Goal: Check status: Check status

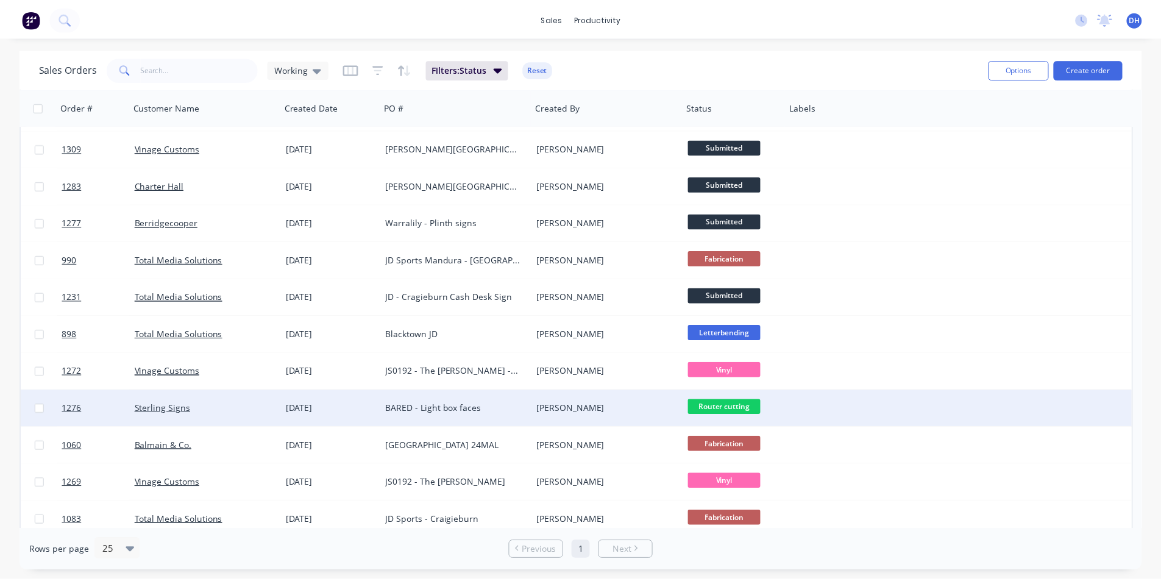
scroll to position [154, 0]
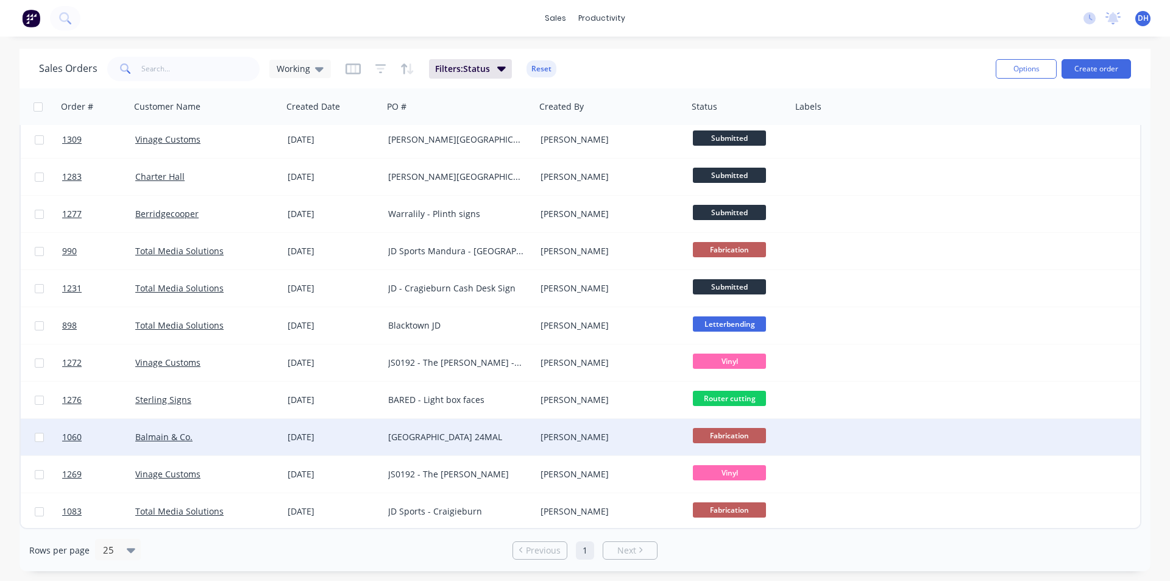
click at [414, 439] on div "[GEOGRAPHIC_DATA] 24MAL" at bounding box center [455, 437] width 135 height 12
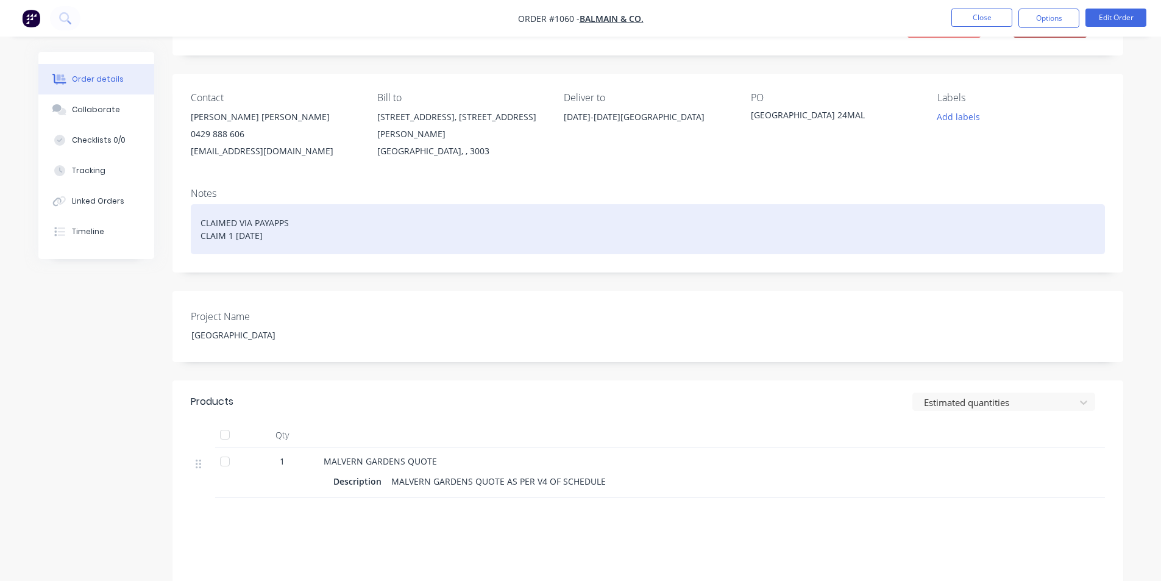
scroll to position [122, 0]
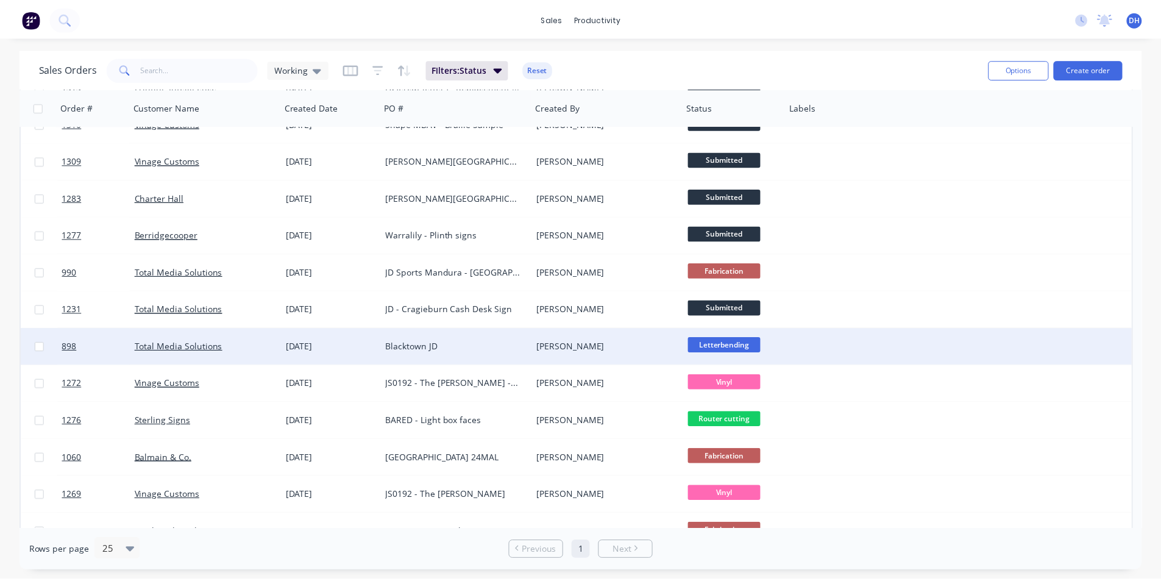
scroll to position [154, 0]
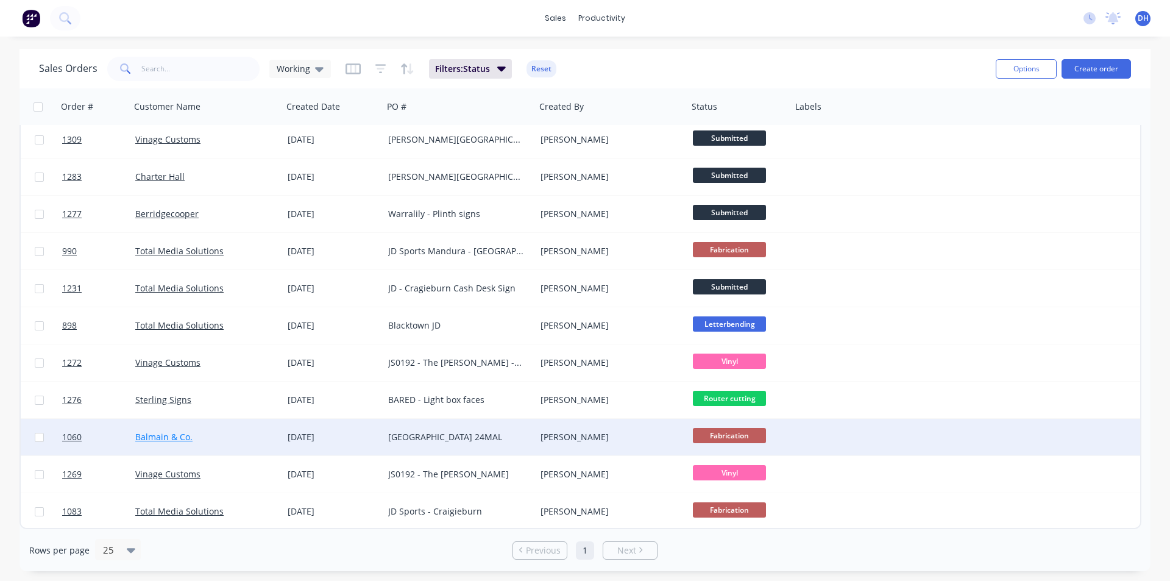
click at [159, 438] on link "Balmain & Co." at bounding box center [163, 437] width 57 height 12
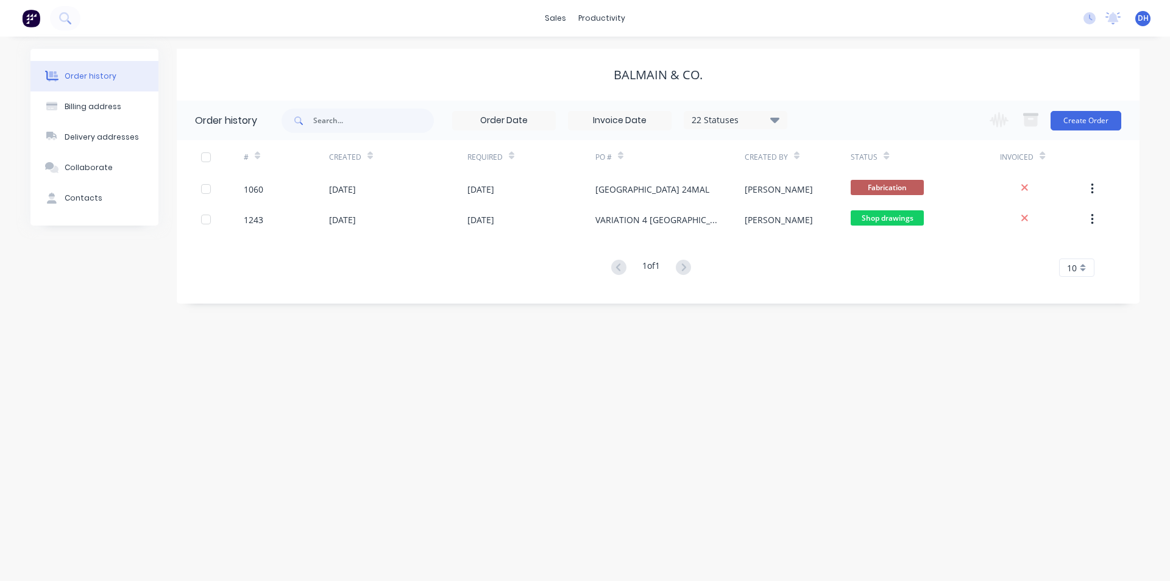
click at [752, 124] on div "22 Statuses" at bounding box center [735, 119] width 102 height 13
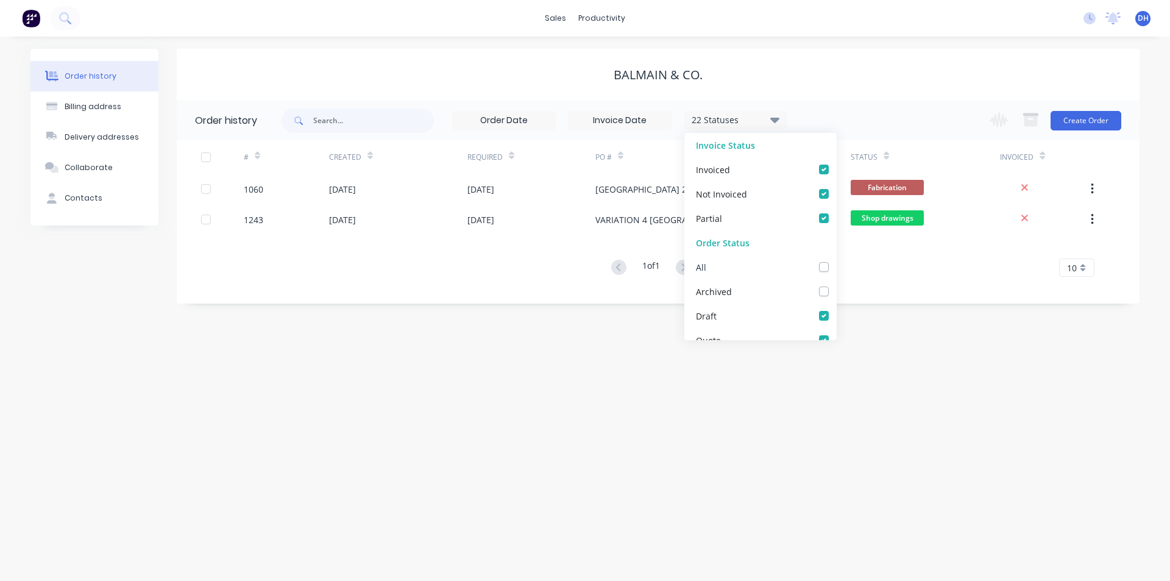
click at [705, 266] on div "All" at bounding box center [701, 266] width 10 height 13
click at [820, 262] on div "All" at bounding box center [760, 267] width 152 height 24
click at [836, 260] on label at bounding box center [836, 260] width 0 height 0
click at [836, 267] on input "checkbox" at bounding box center [841, 266] width 10 height 12
checkbox input "true"
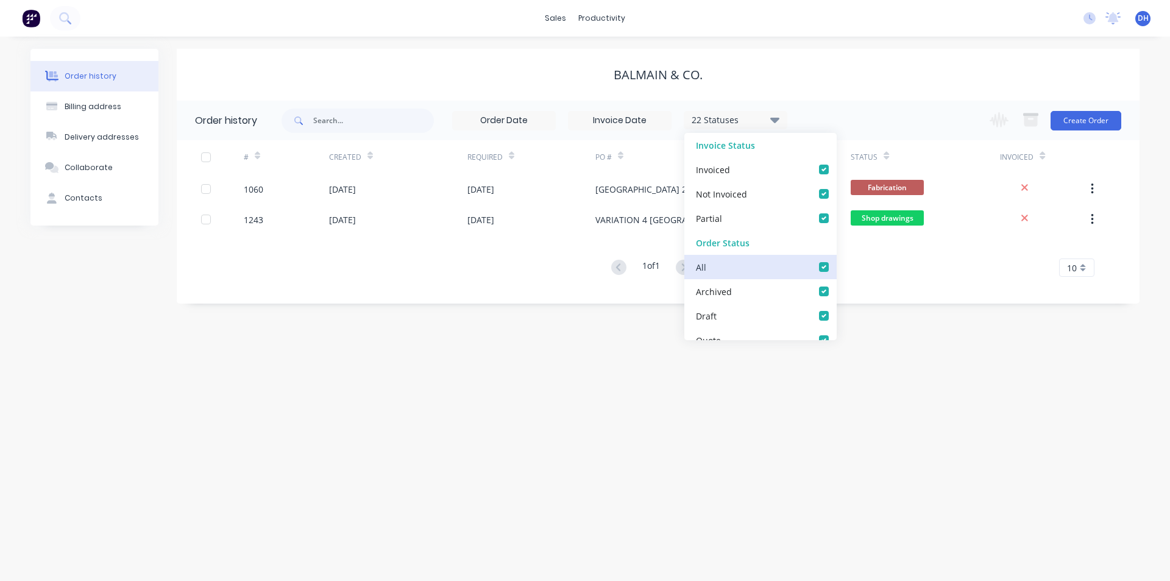
checkbox input "true"
click at [817, 94] on div "Balmain & Co." at bounding box center [658, 75] width 963 height 52
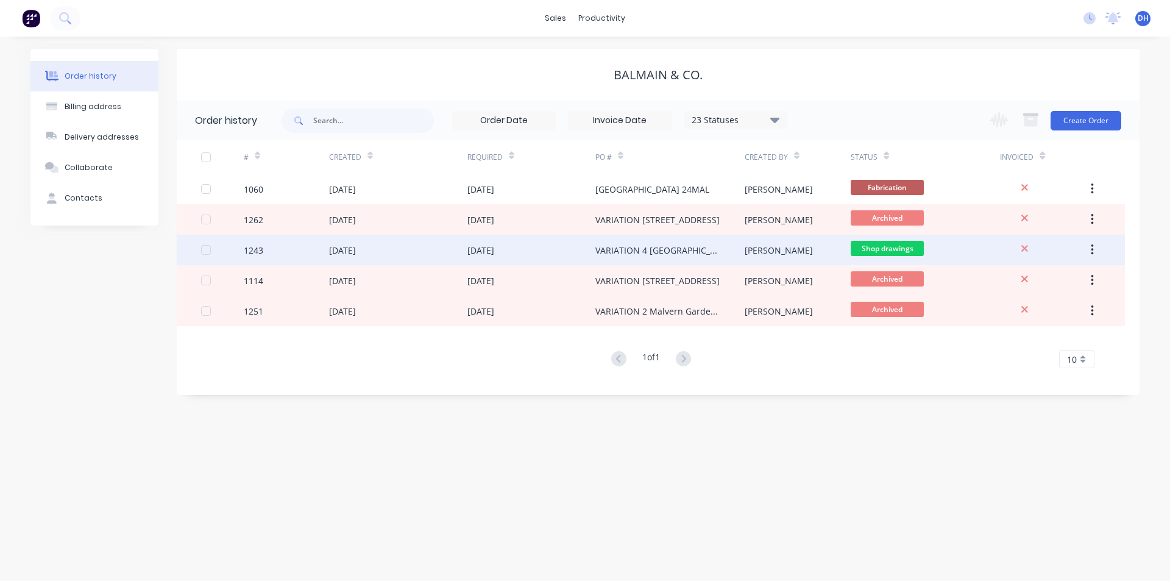
click at [451, 244] on div "[DATE]" at bounding box center [398, 250] width 138 height 30
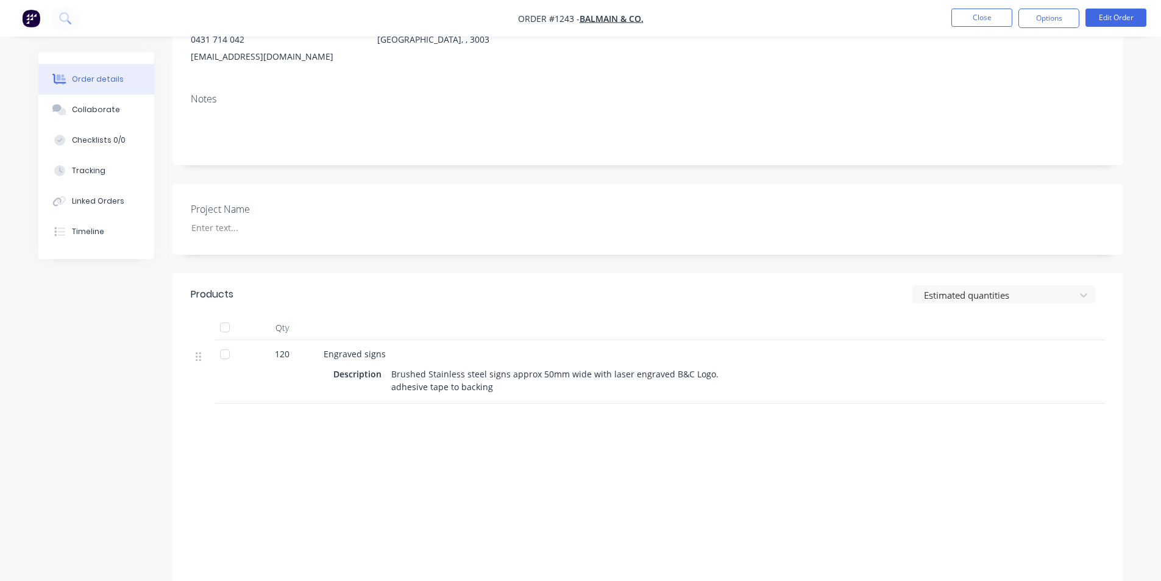
scroll to position [183, 0]
